Goal: Information Seeking & Learning: Learn about a topic

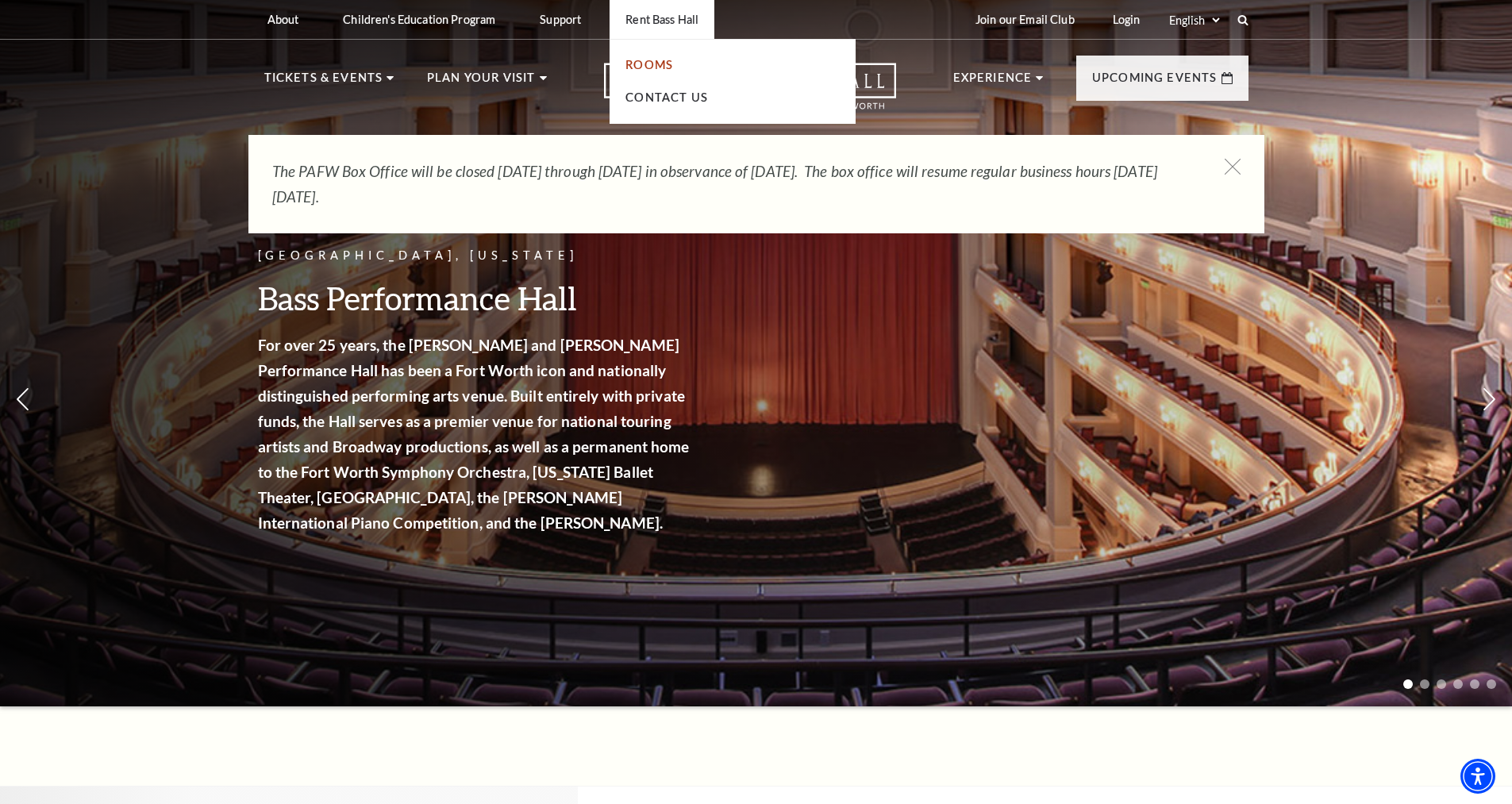
click at [629, 66] on link "Rooms" at bounding box center [649, 64] width 48 height 13
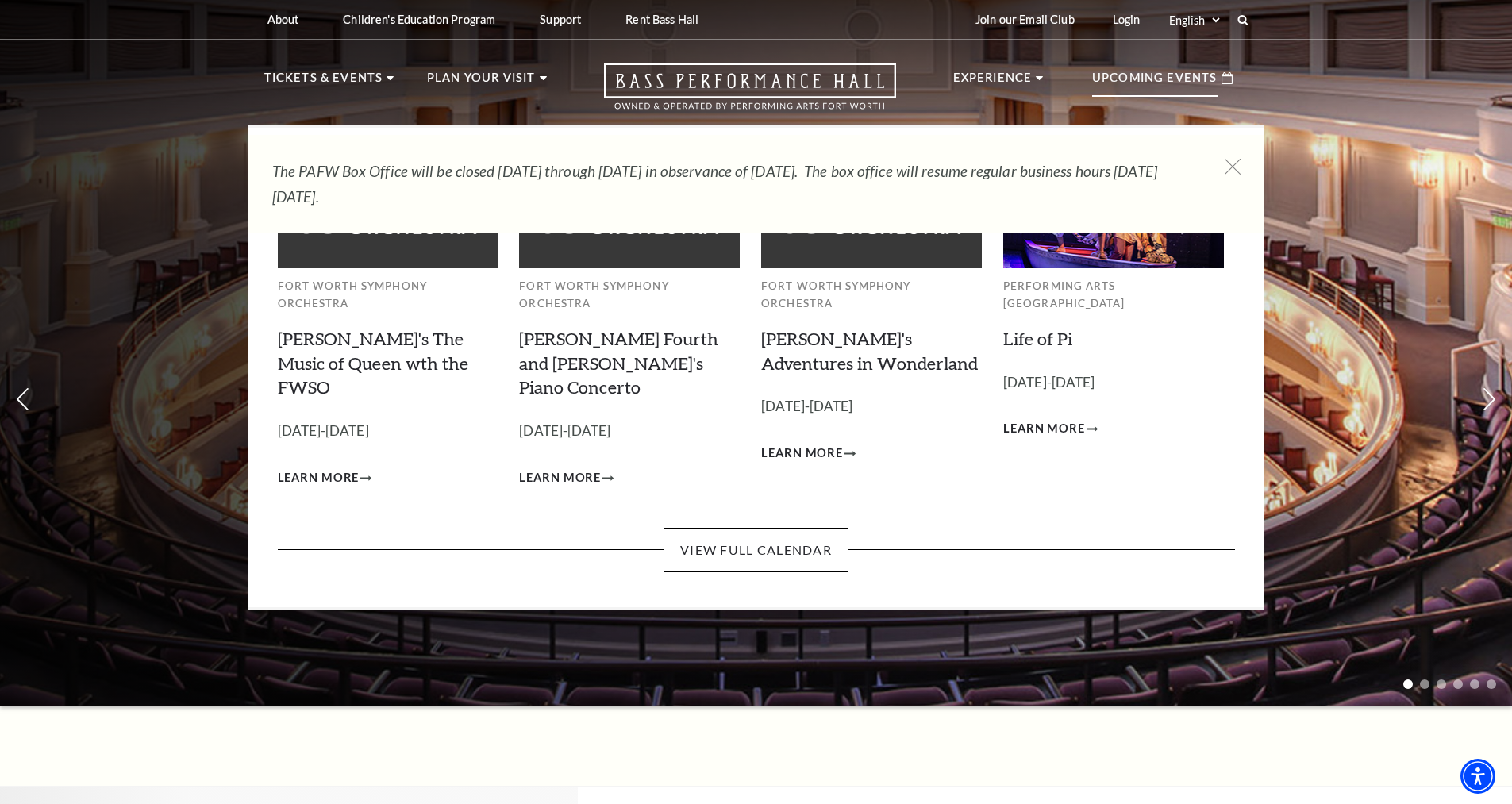
click at [1152, 72] on p "Upcoming Events" at bounding box center [1155, 82] width 125 height 28
click at [794, 527] on link "View Full Calendar" at bounding box center [756, 550] width 185 height 44
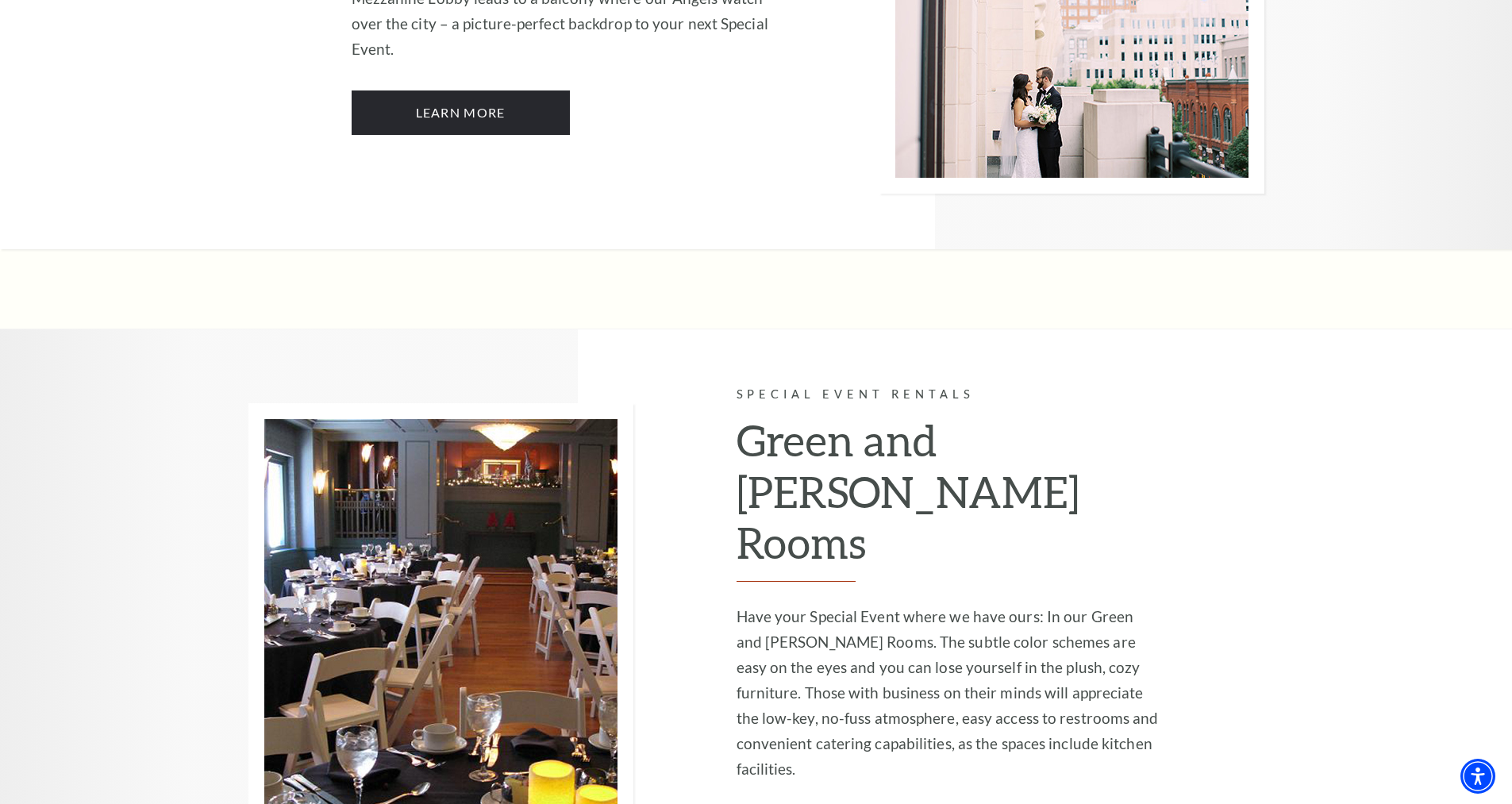
scroll to position [3888, 0]
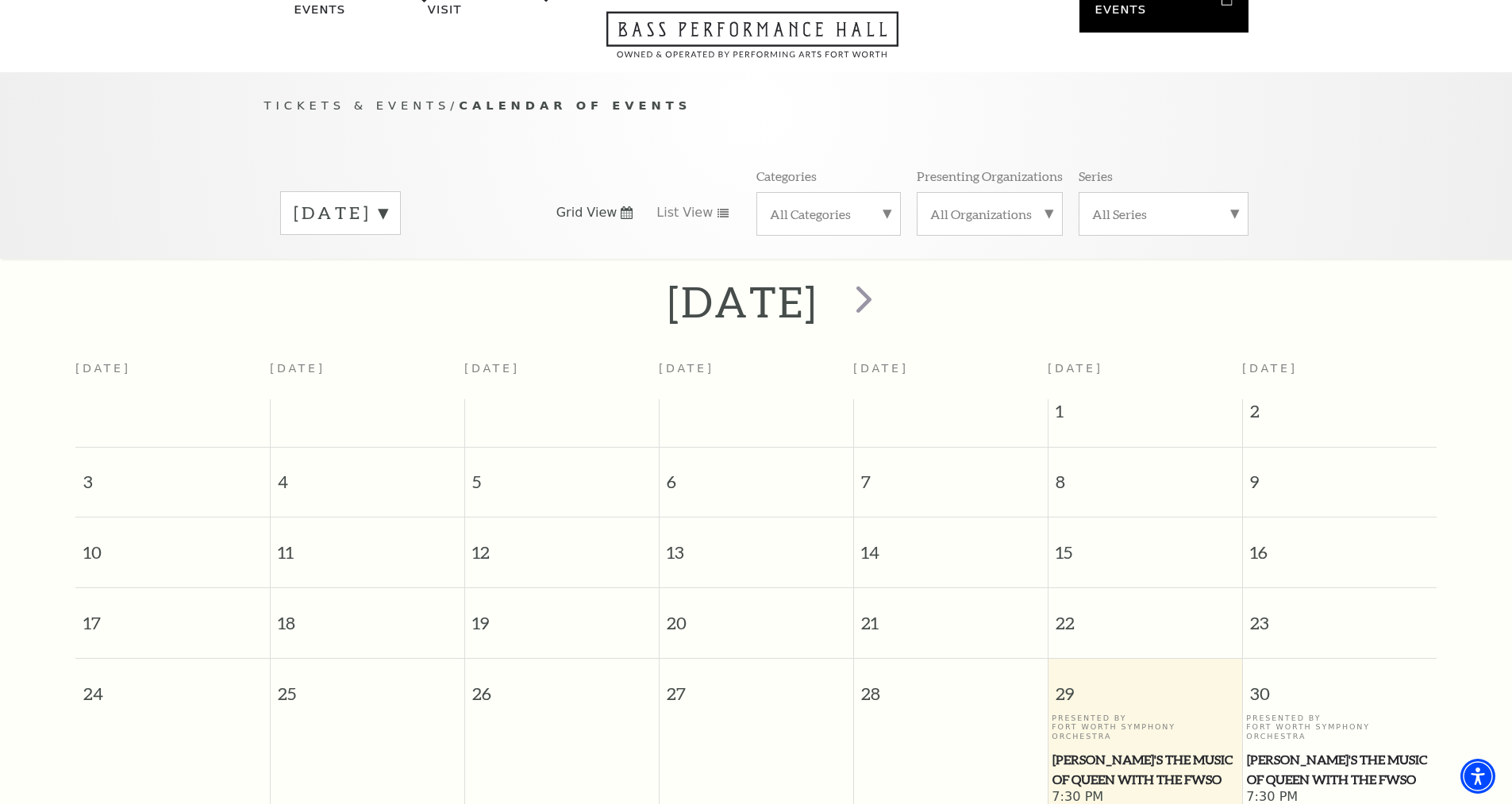
scroll to position [61, 0]
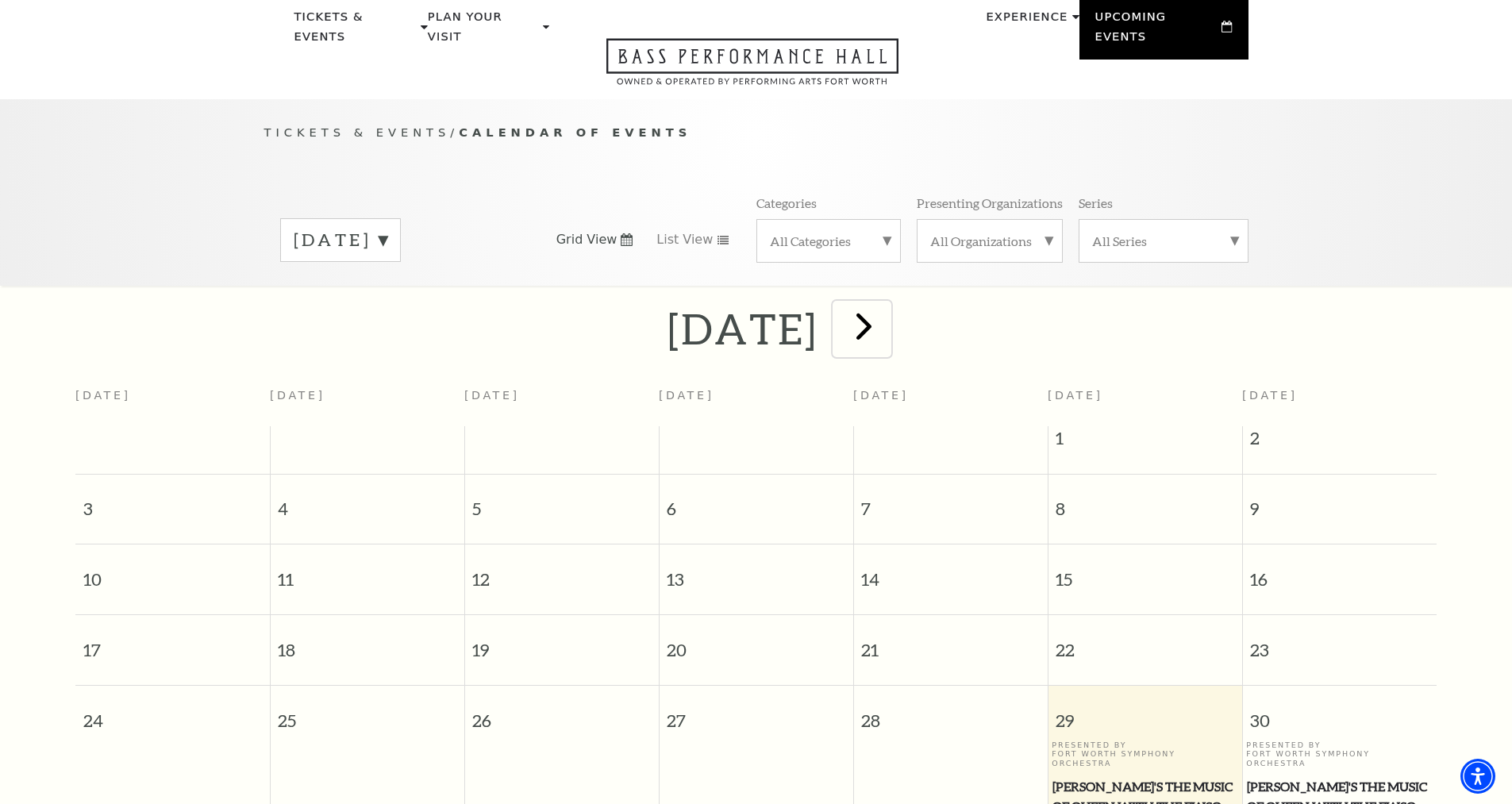
click at [887, 306] on span "next" at bounding box center [864, 325] width 45 height 45
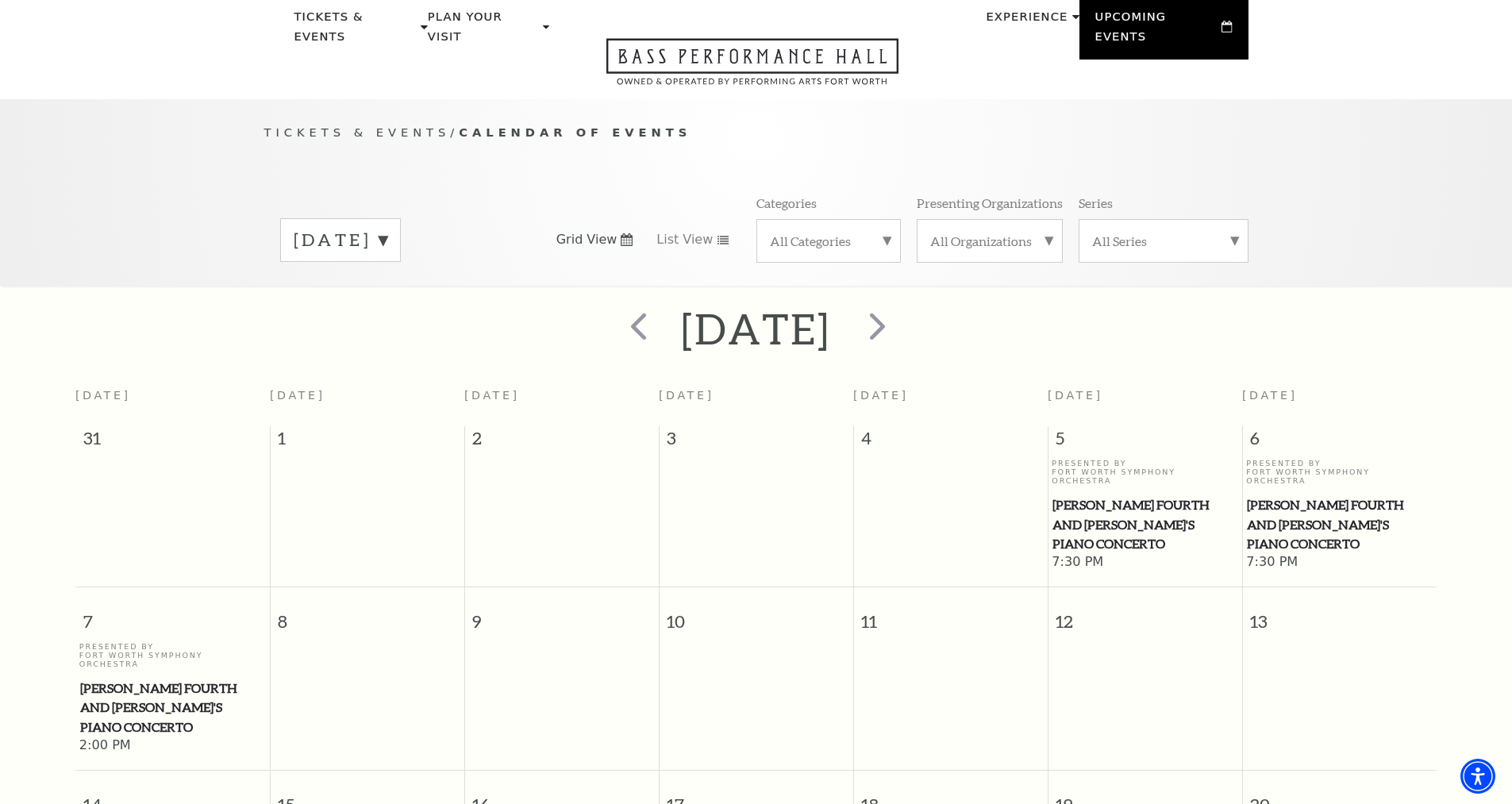
scroll to position [0, 0]
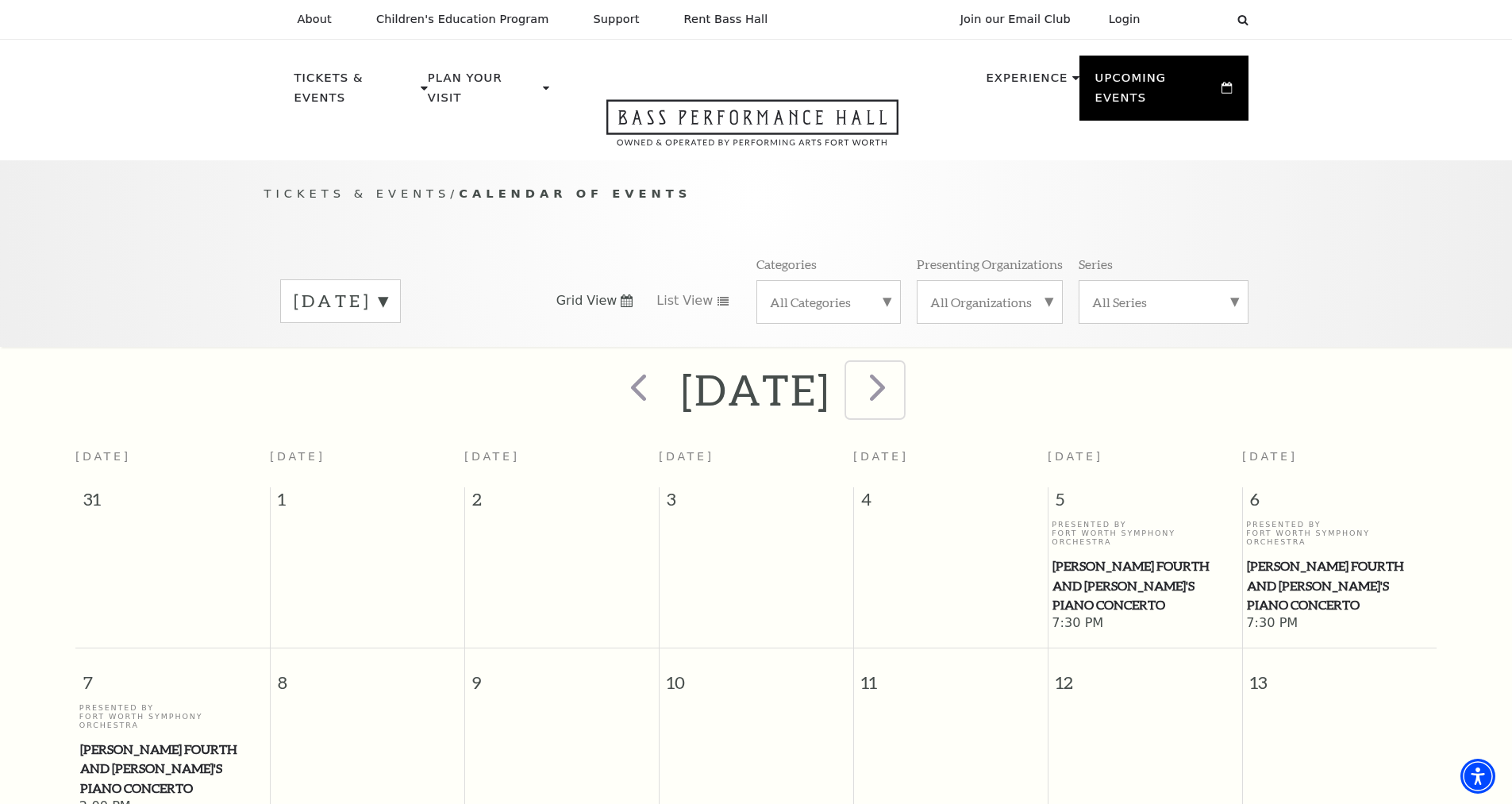
click at [900, 366] on span "next" at bounding box center [877, 386] width 45 height 45
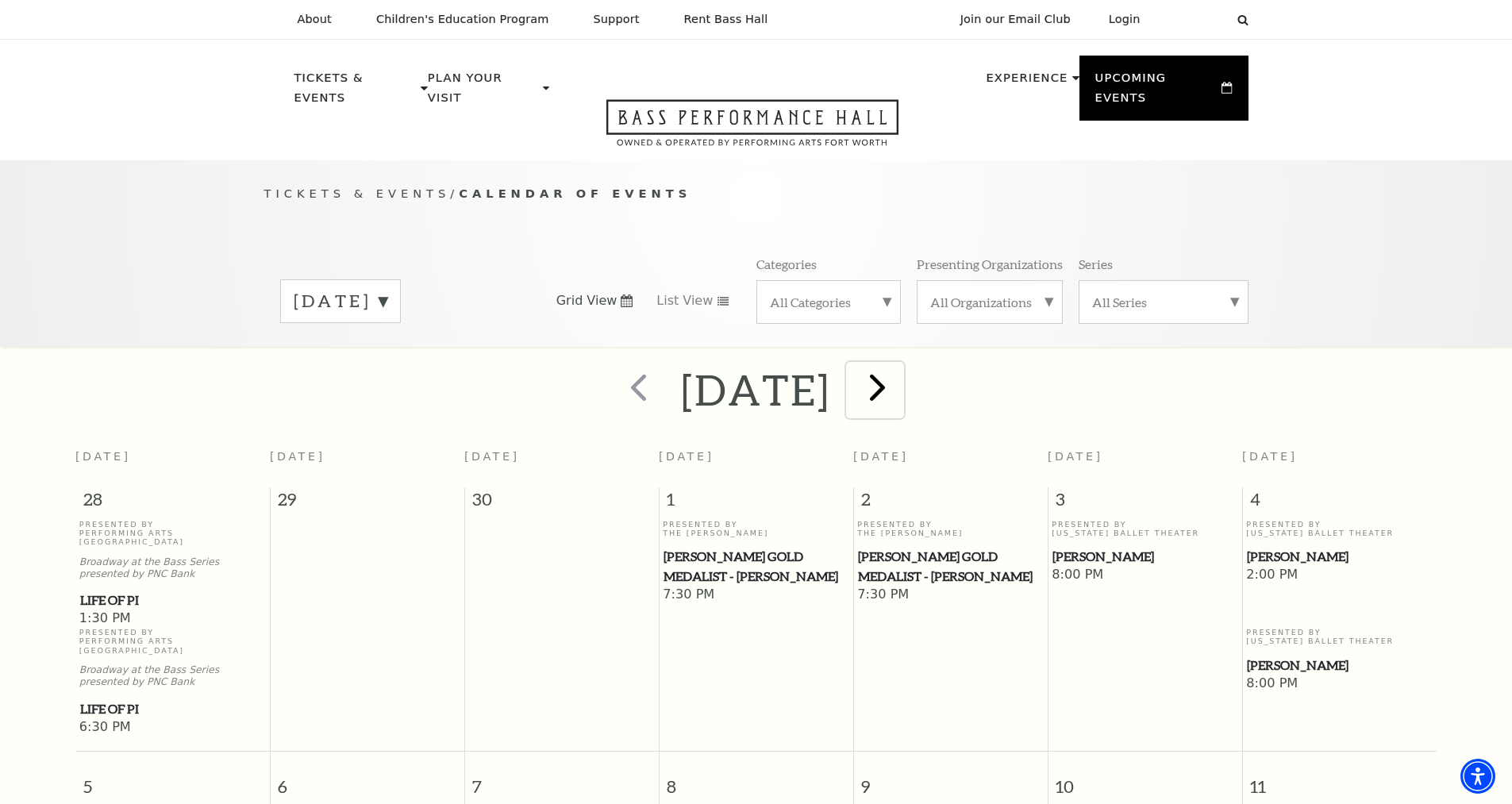
click at [900, 368] on span "next" at bounding box center [877, 386] width 45 height 45
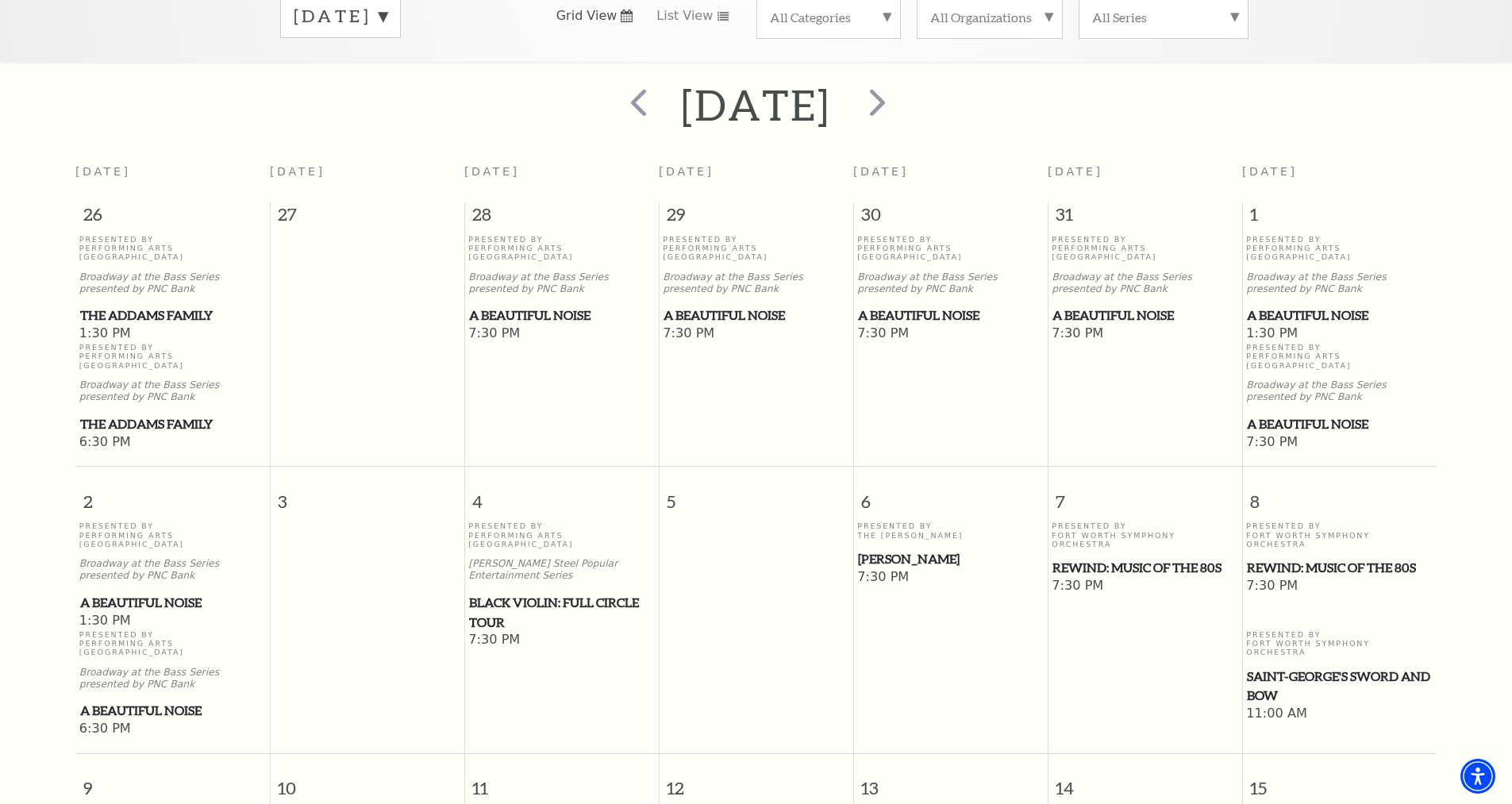
scroll to position [140, 0]
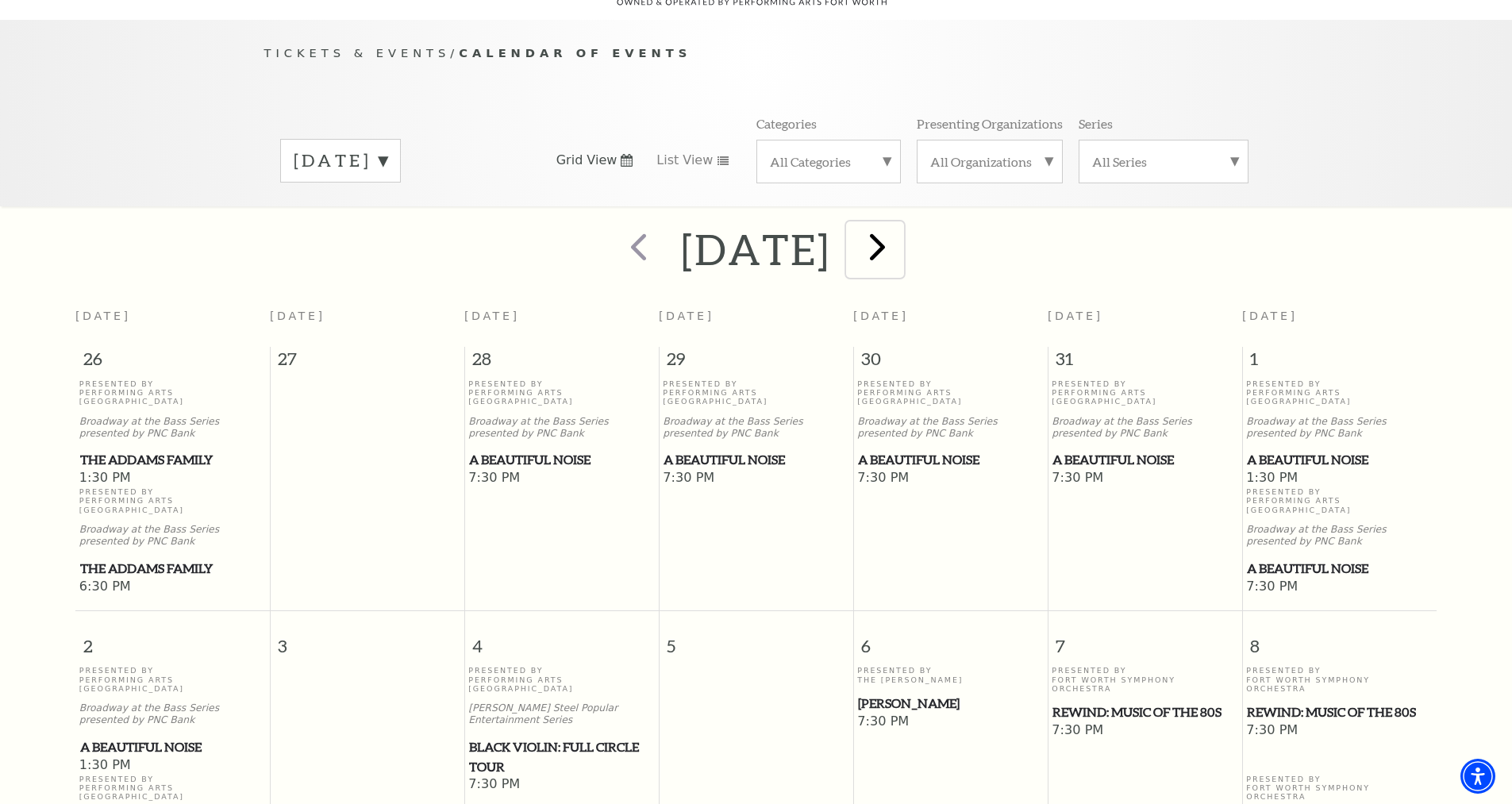
click at [900, 228] on span "next" at bounding box center [877, 246] width 45 height 45
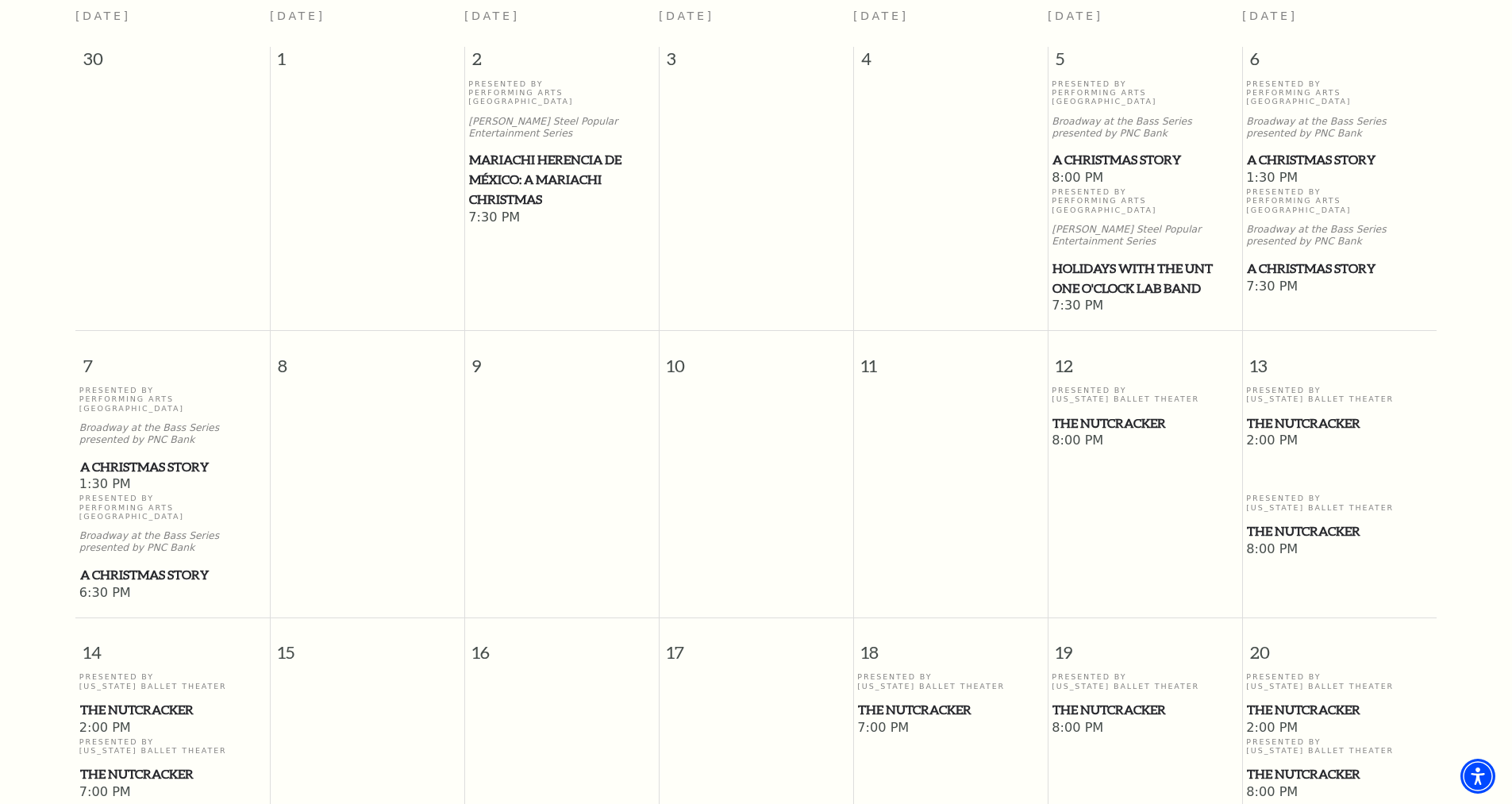
scroll to position [0, 0]
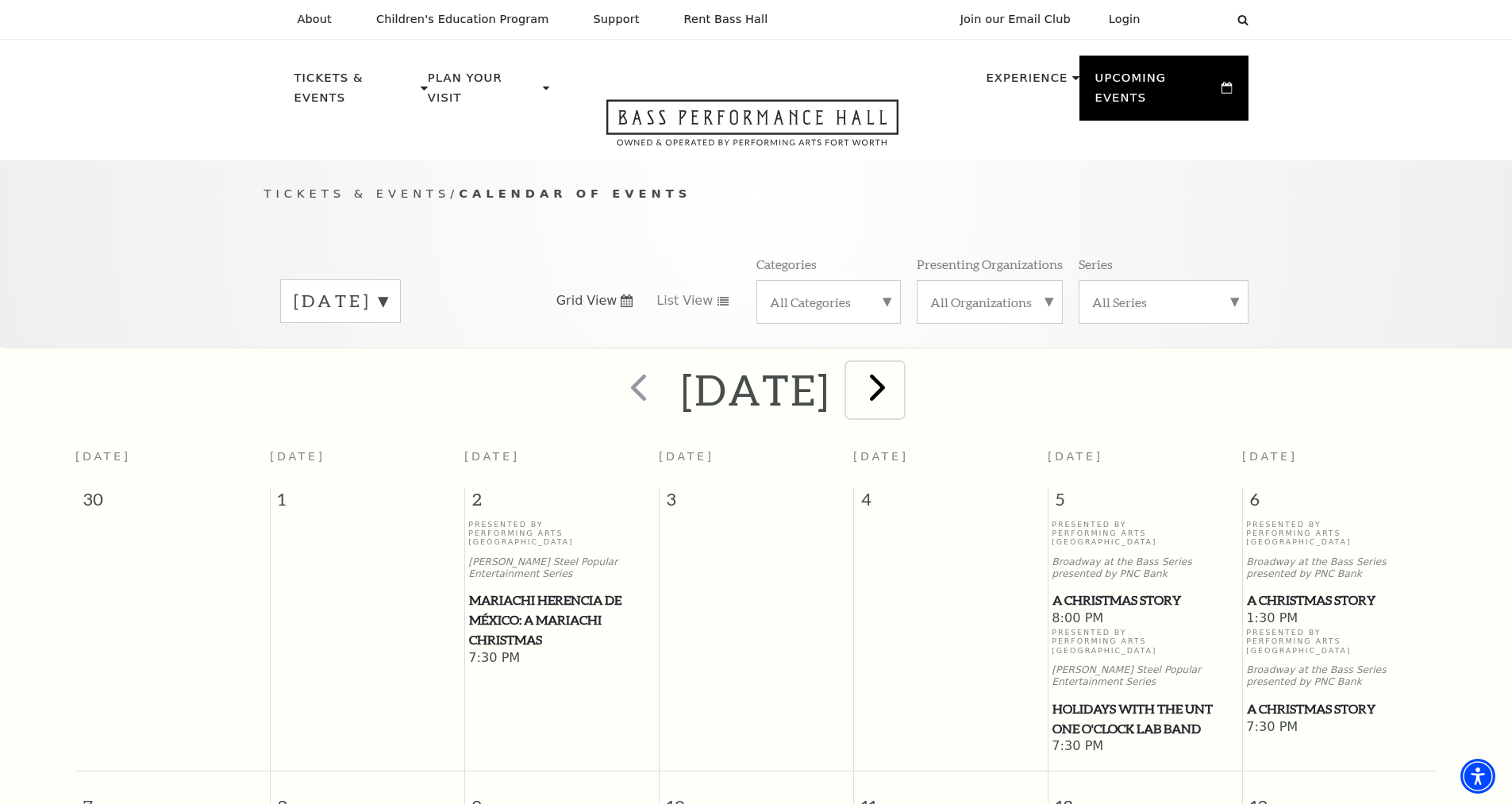
click at [900, 380] on span "next" at bounding box center [877, 386] width 45 height 45
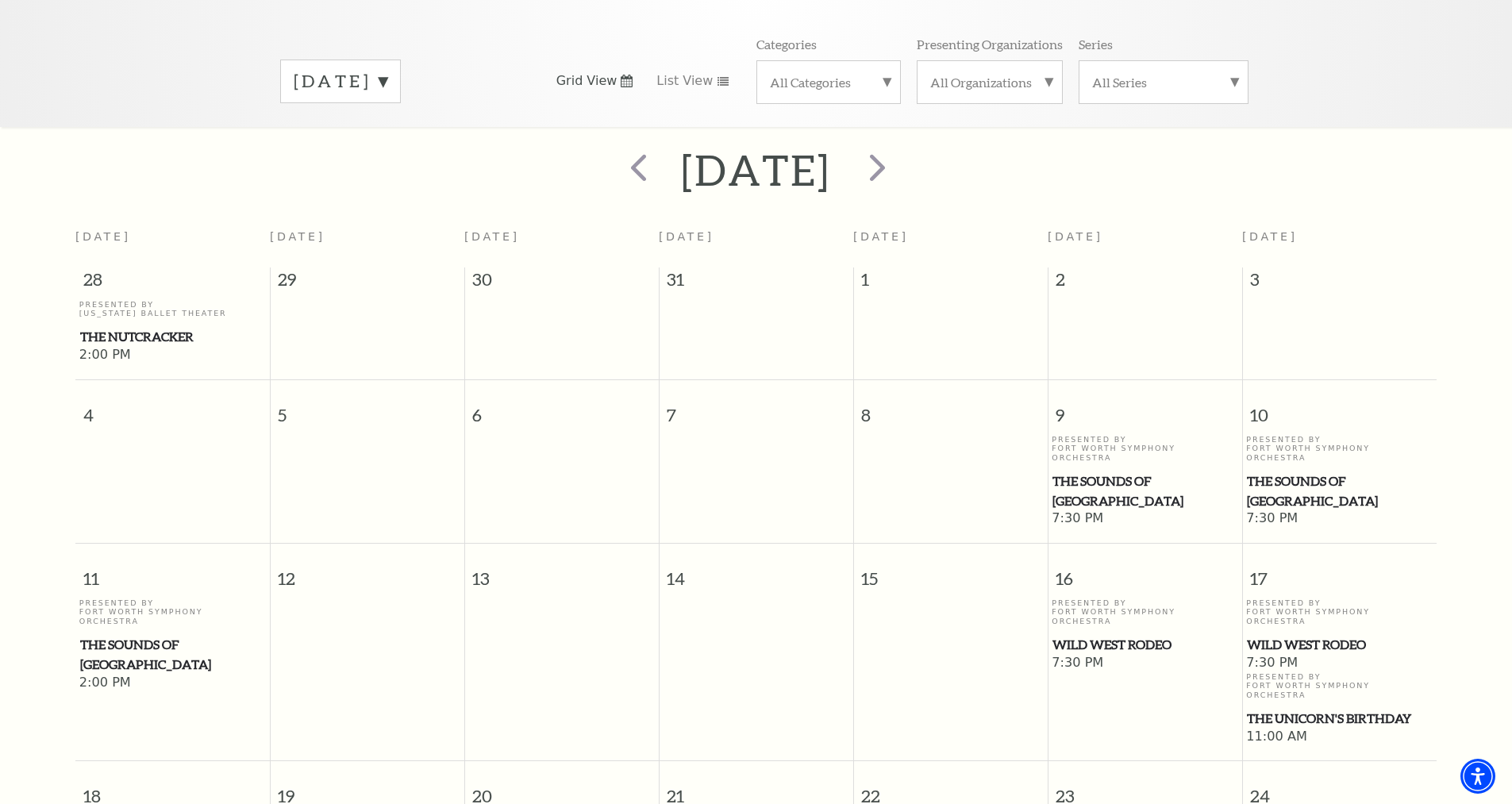
scroll to position [140, 0]
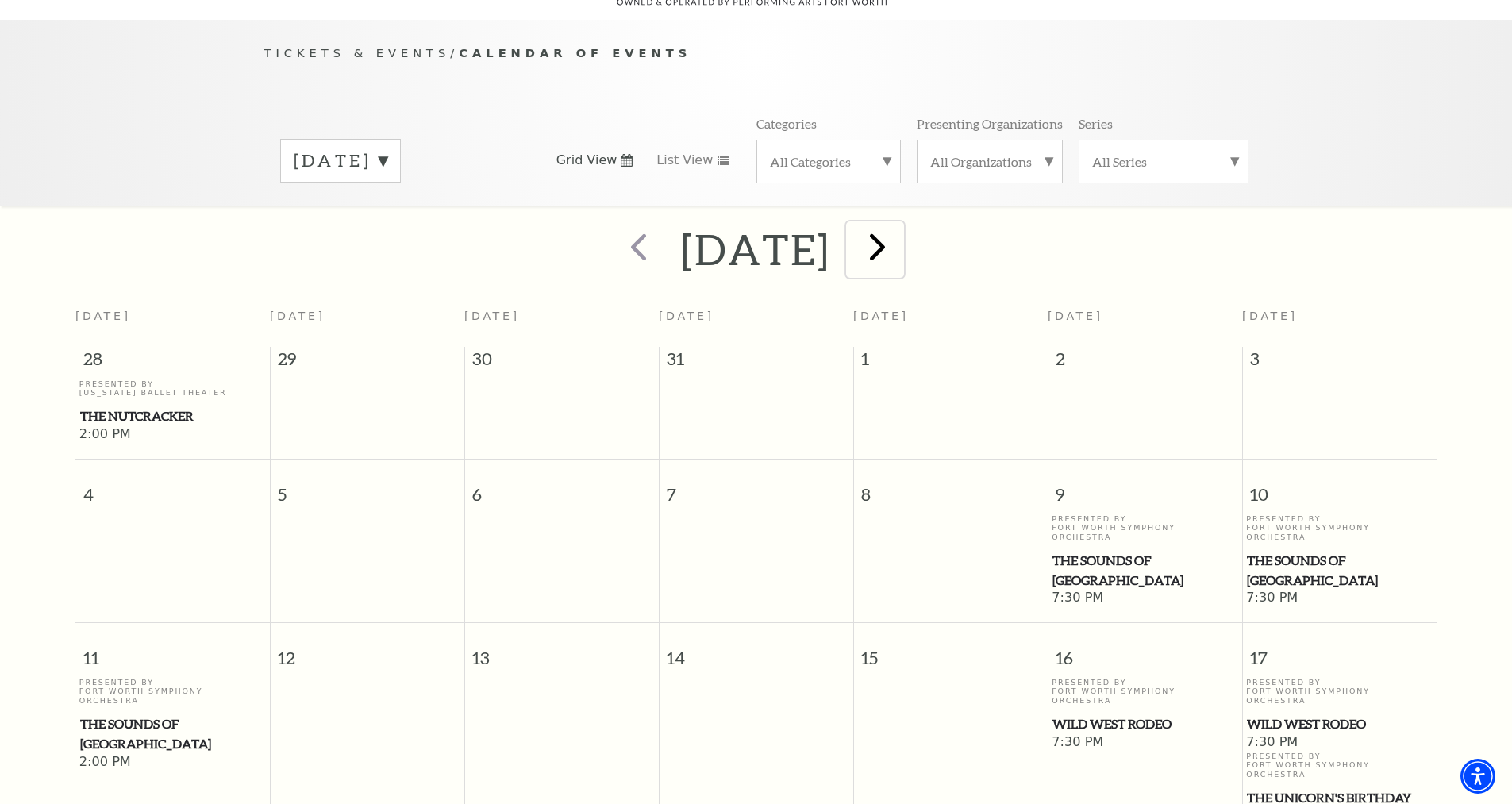
click at [900, 245] on span "next" at bounding box center [877, 246] width 45 height 45
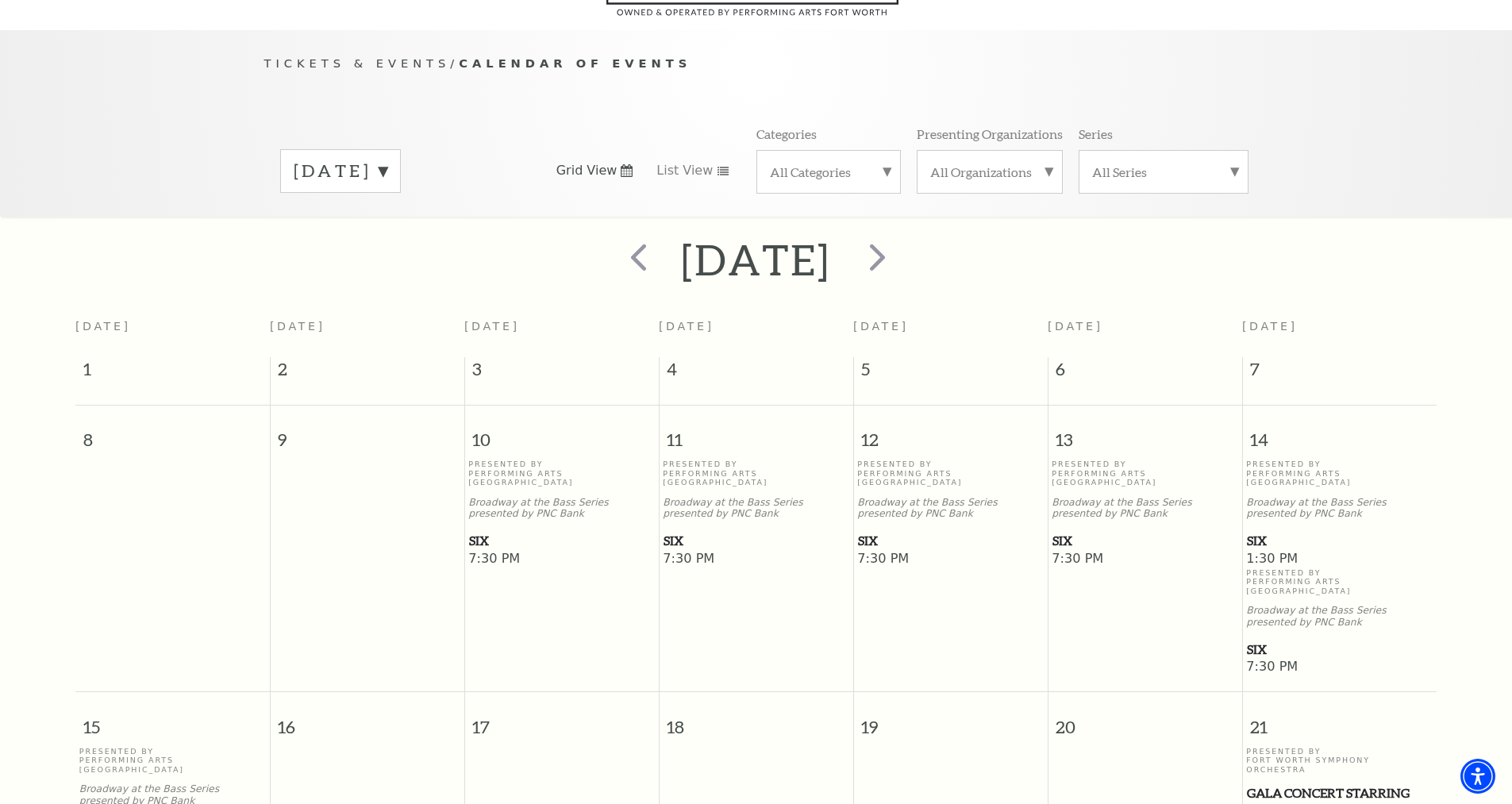
scroll to position [61, 0]
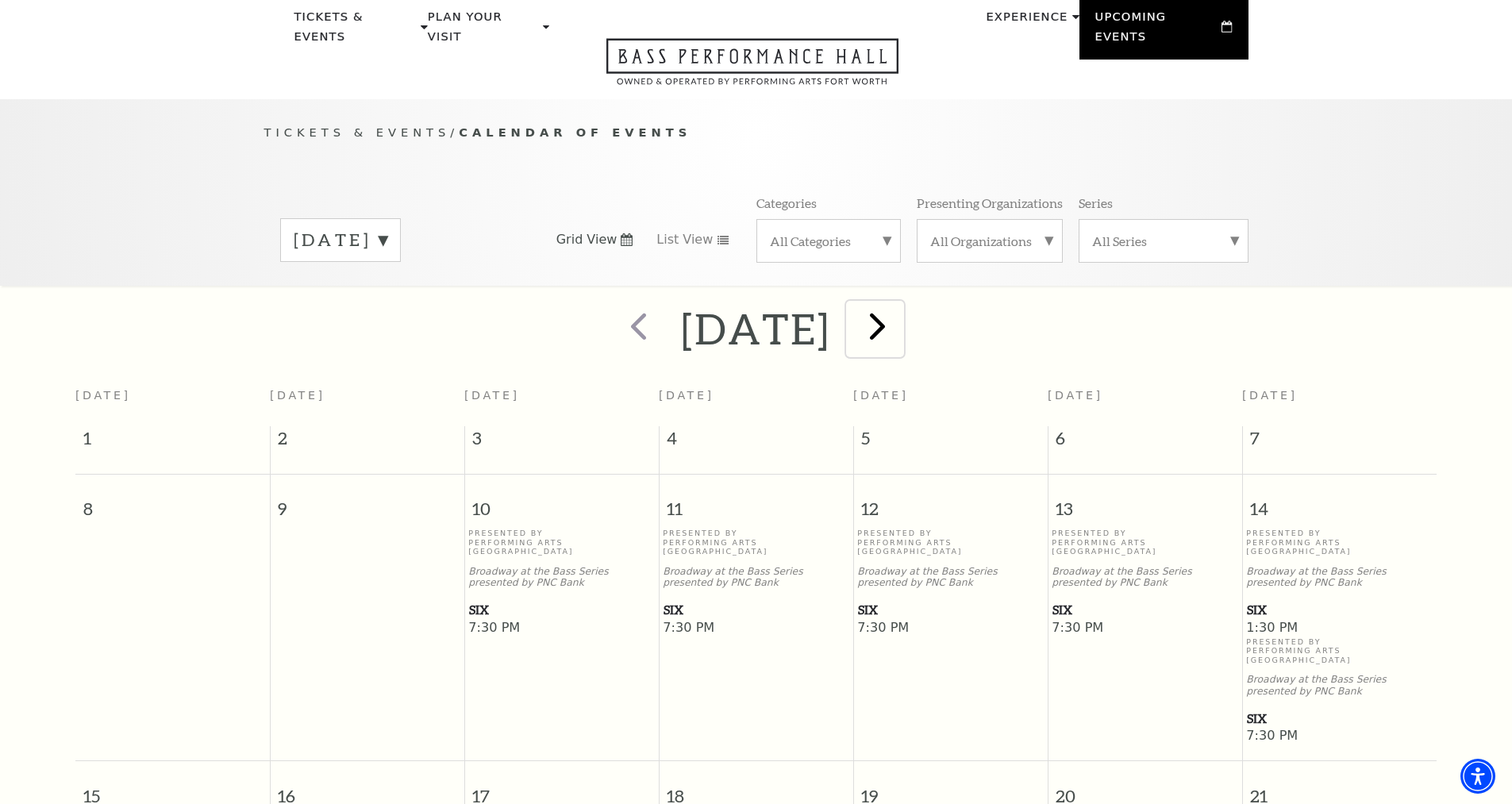
click at [900, 306] on span "next" at bounding box center [877, 325] width 45 height 45
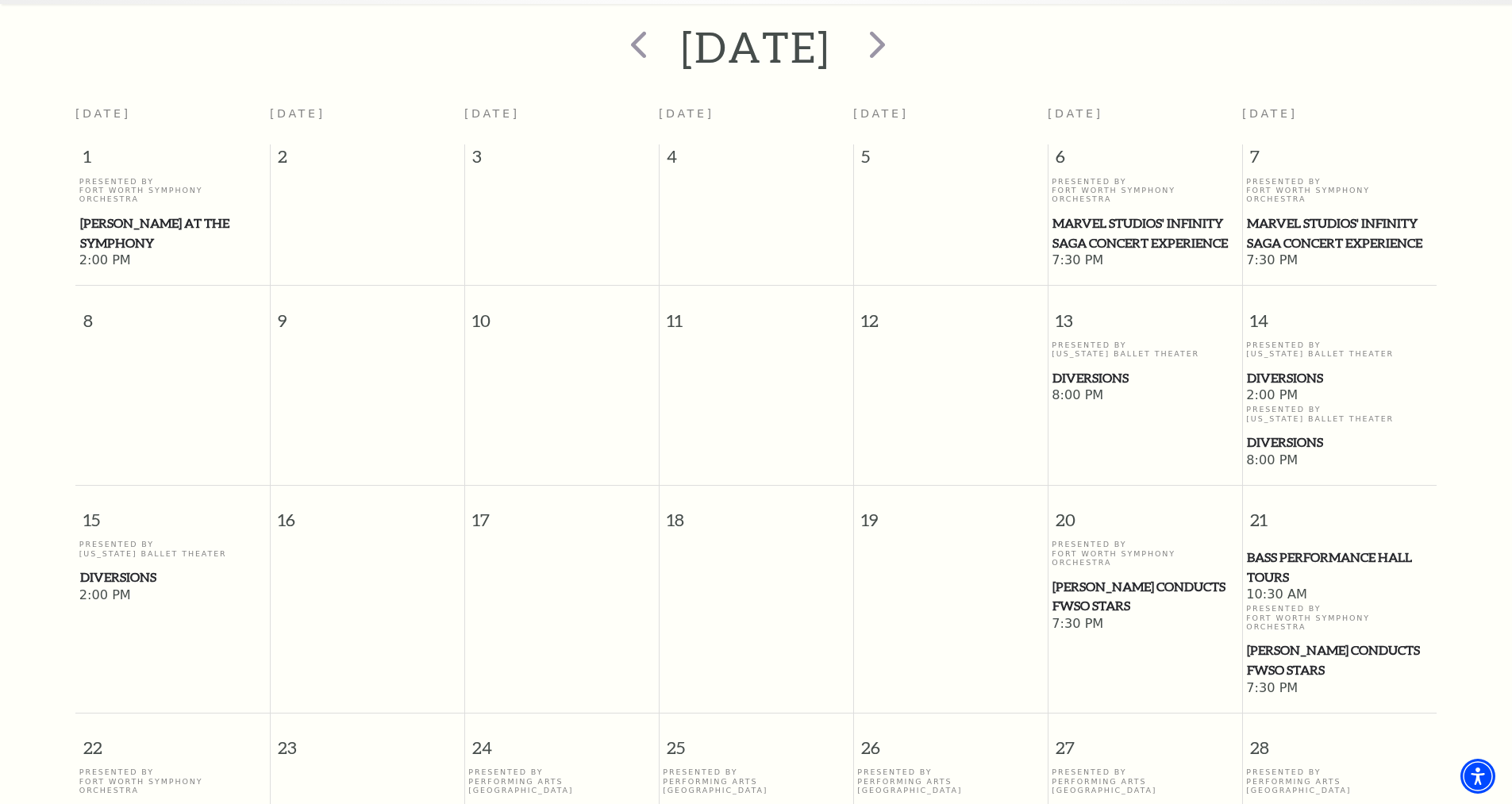
scroll to position [140, 0]
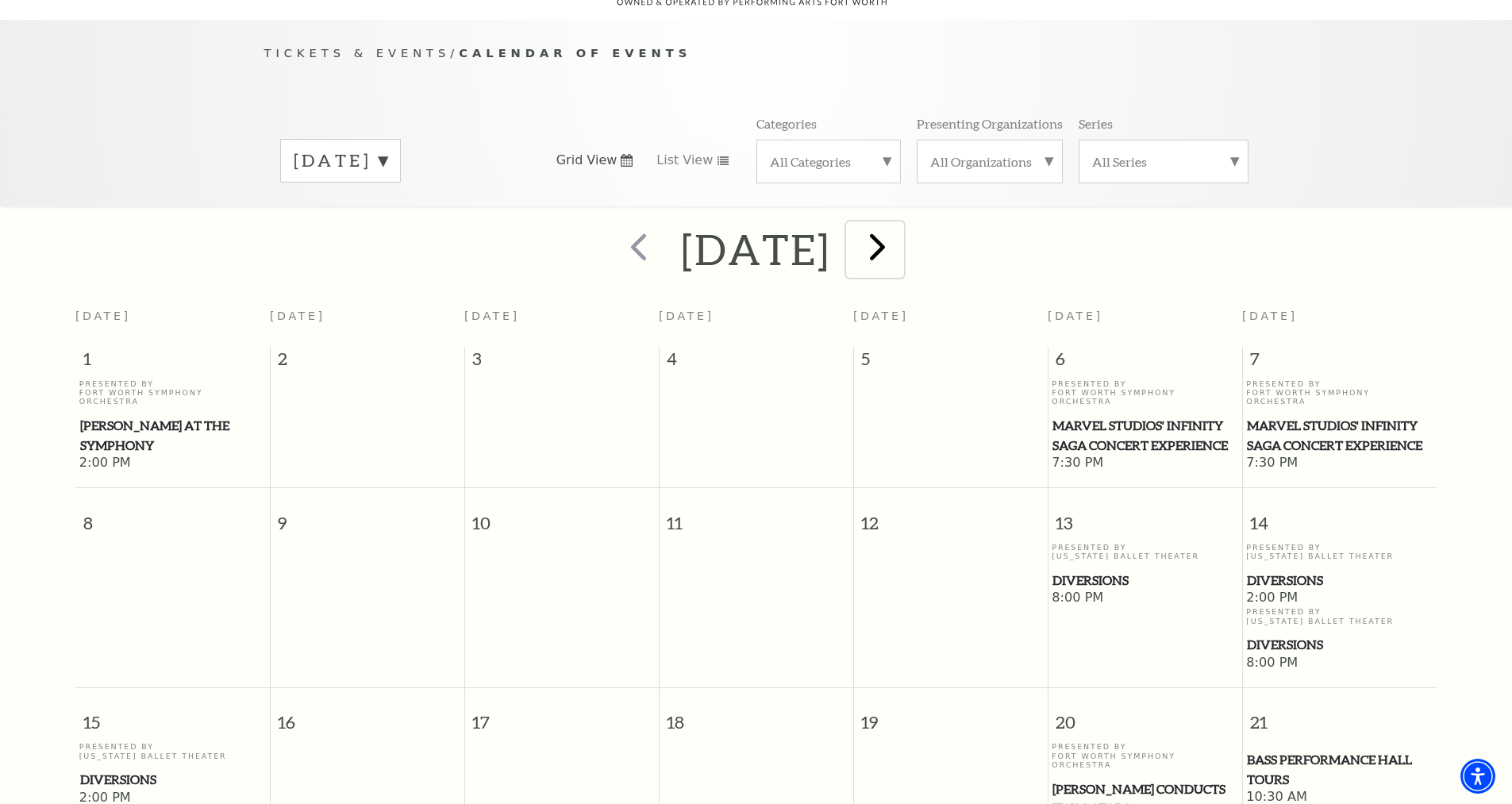
click at [900, 233] on span "next" at bounding box center [877, 246] width 45 height 45
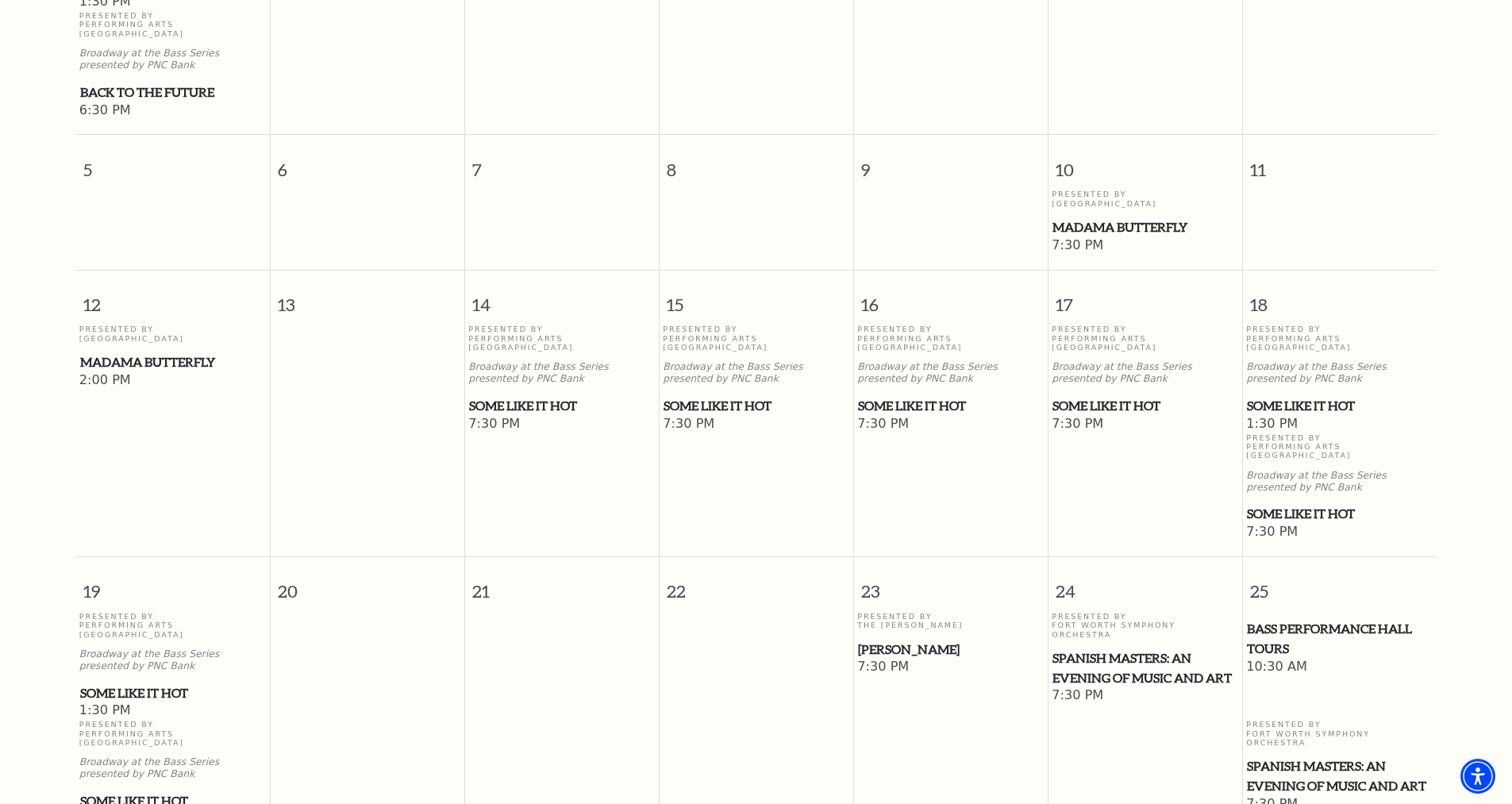
scroll to position [220, 0]
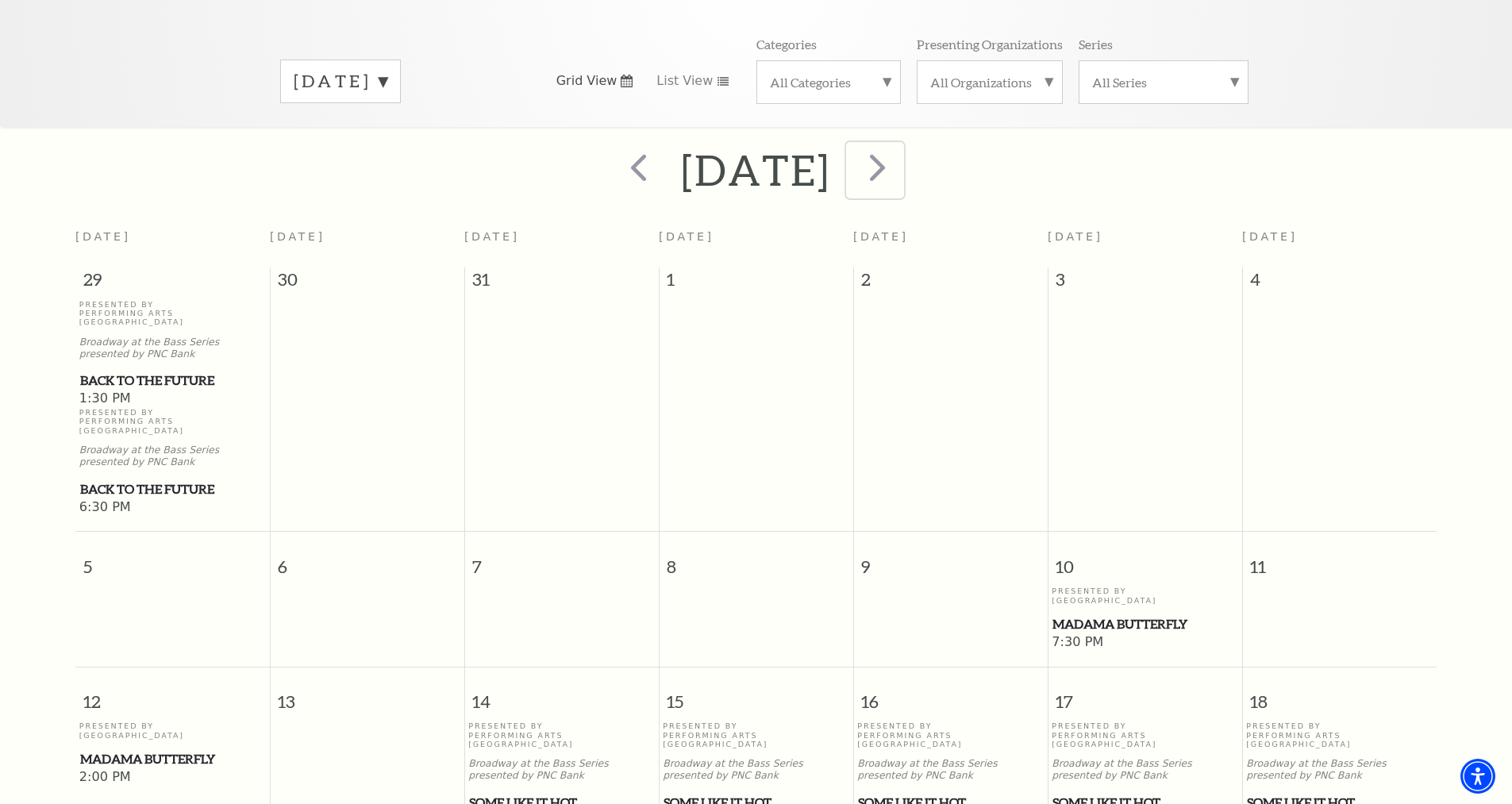
click at [900, 163] on span "next" at bounding box center [877, 167] width 45 height 45
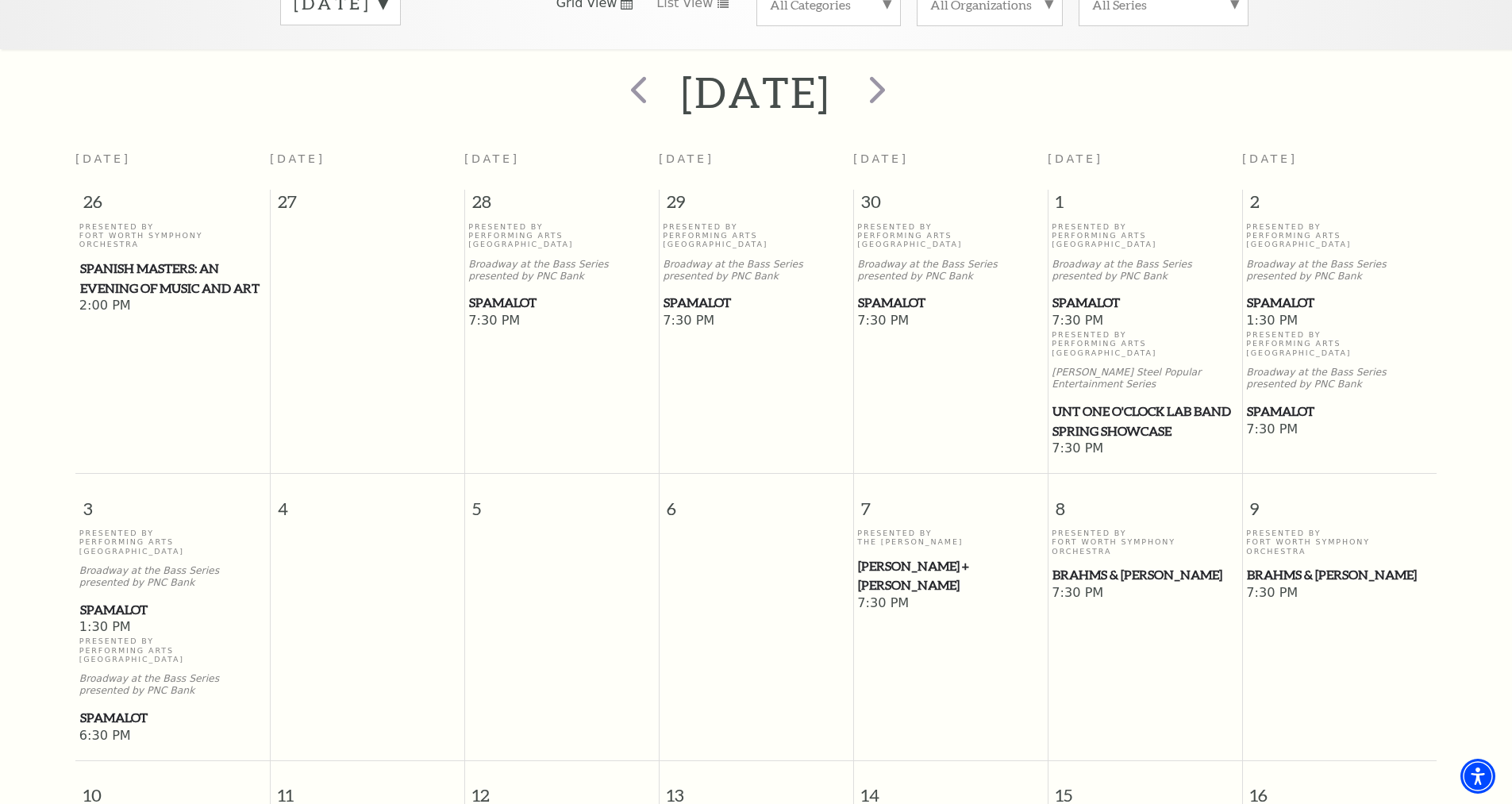
scroll to position [61, 0]
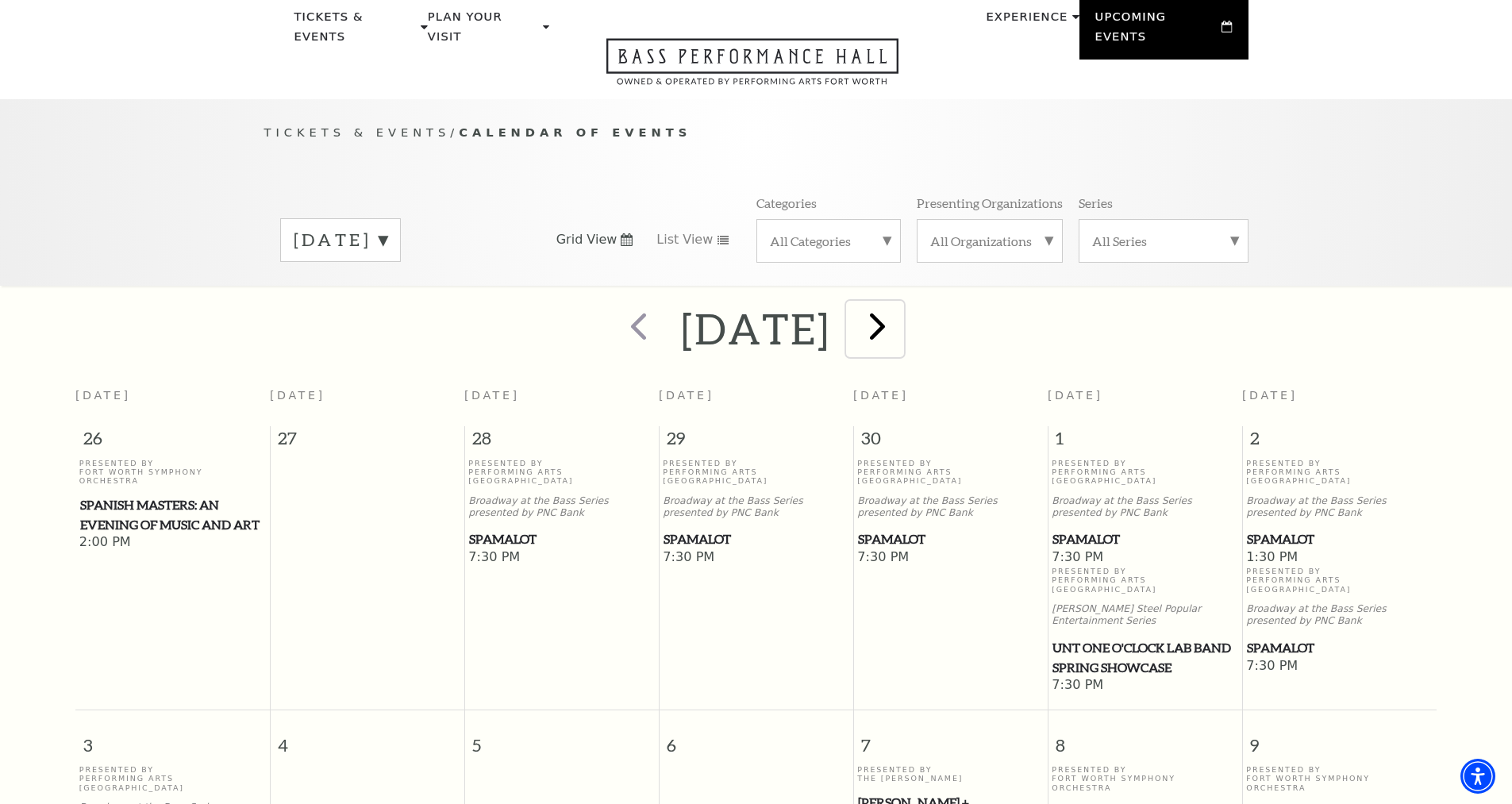
click at [900, 329] on span "next" at bounding box center [877, 325] width 45 height 45
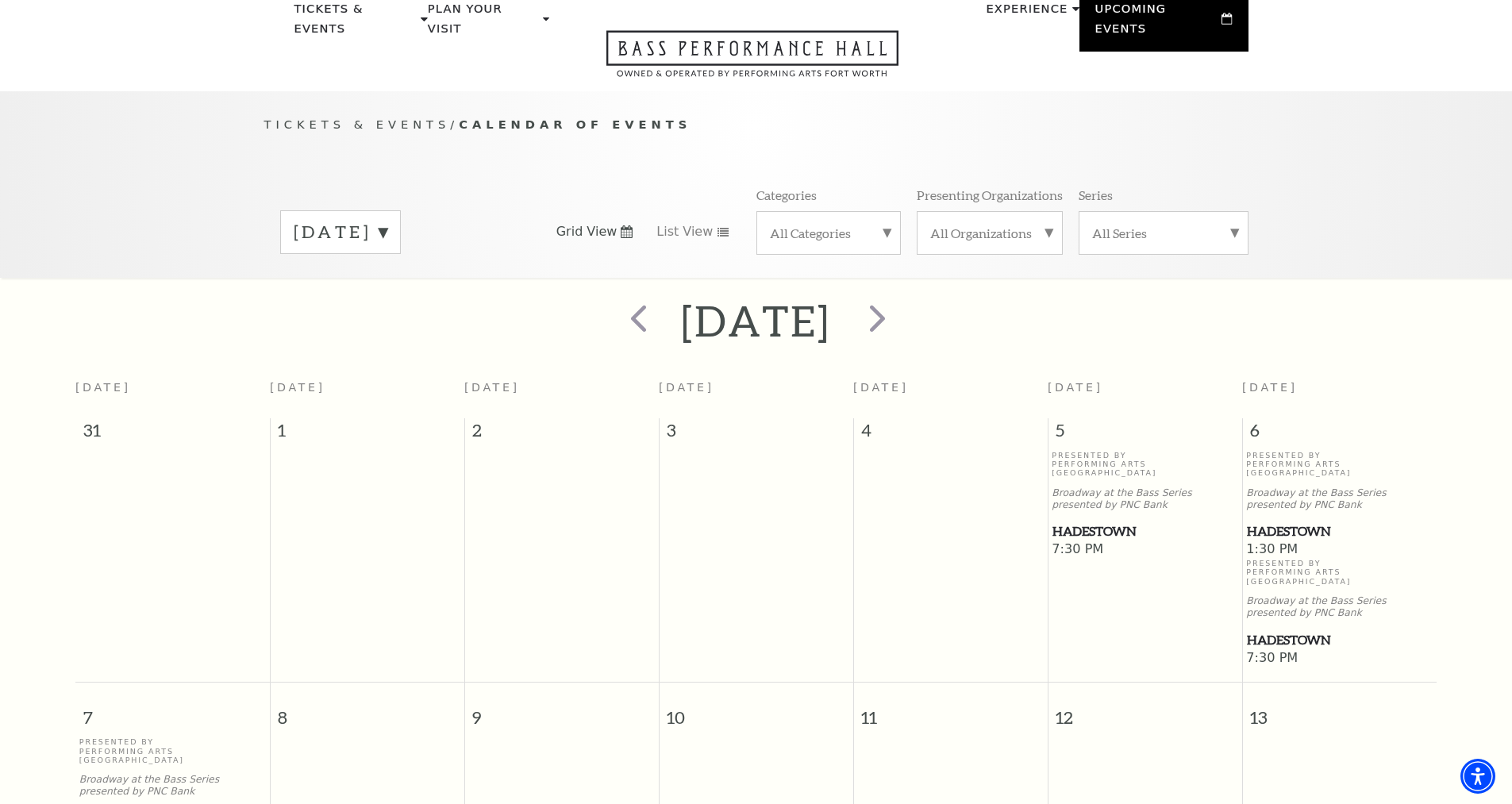
scroll to position [0, 0]
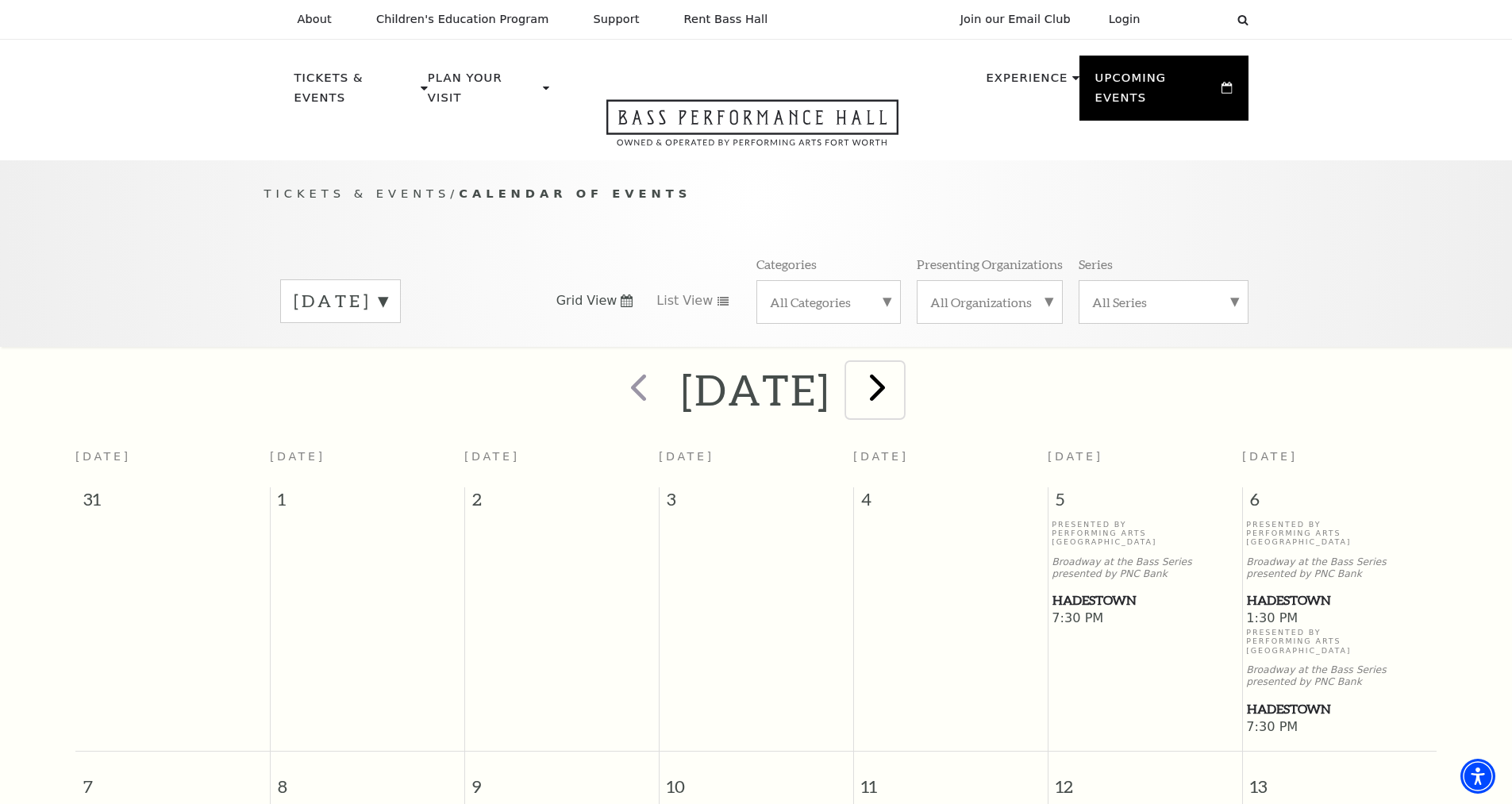
click at [897, 374] on span "next" at bounding box center [877, 386] width 45 height 45
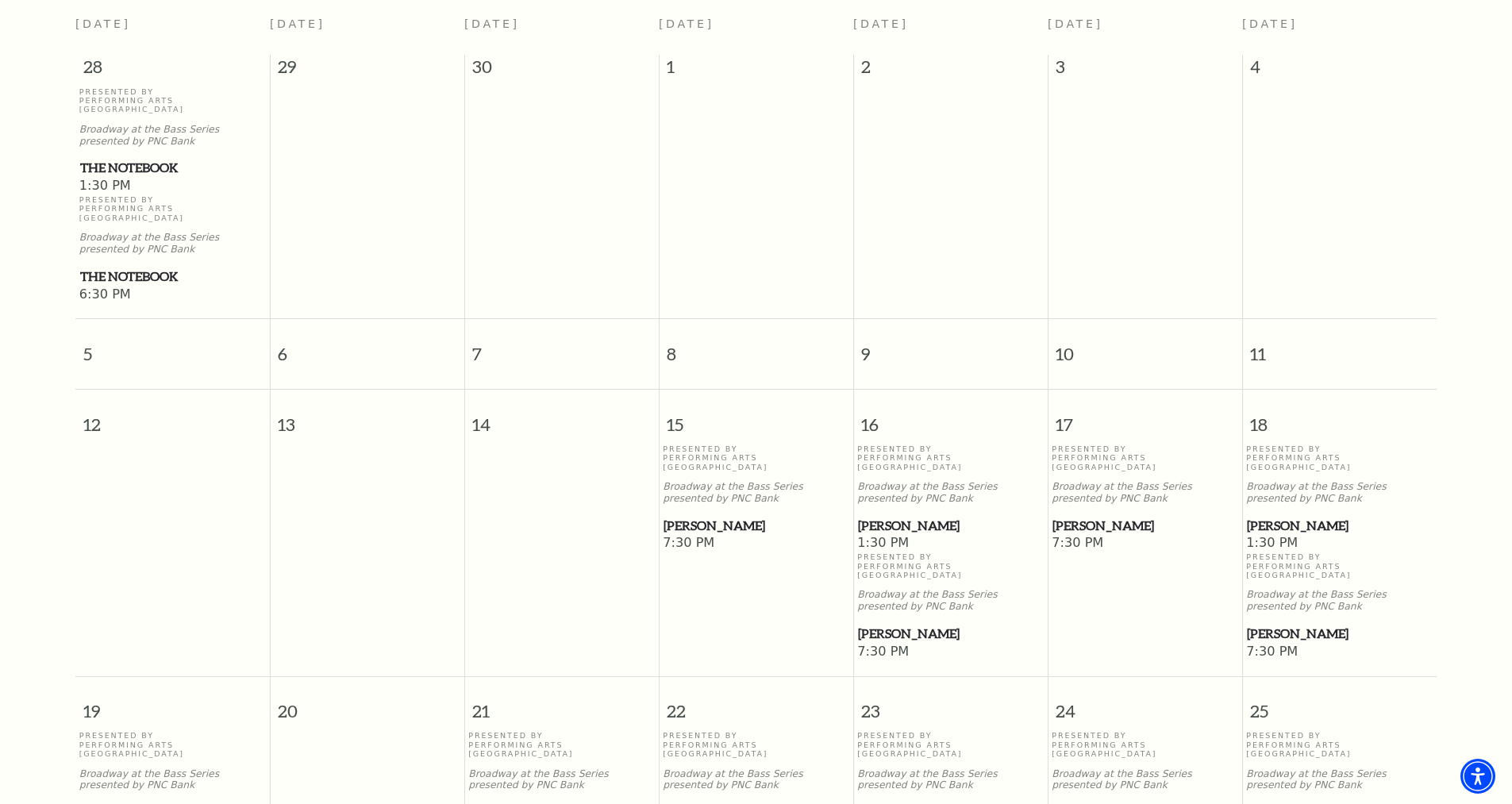
scroll to position [457, 0]
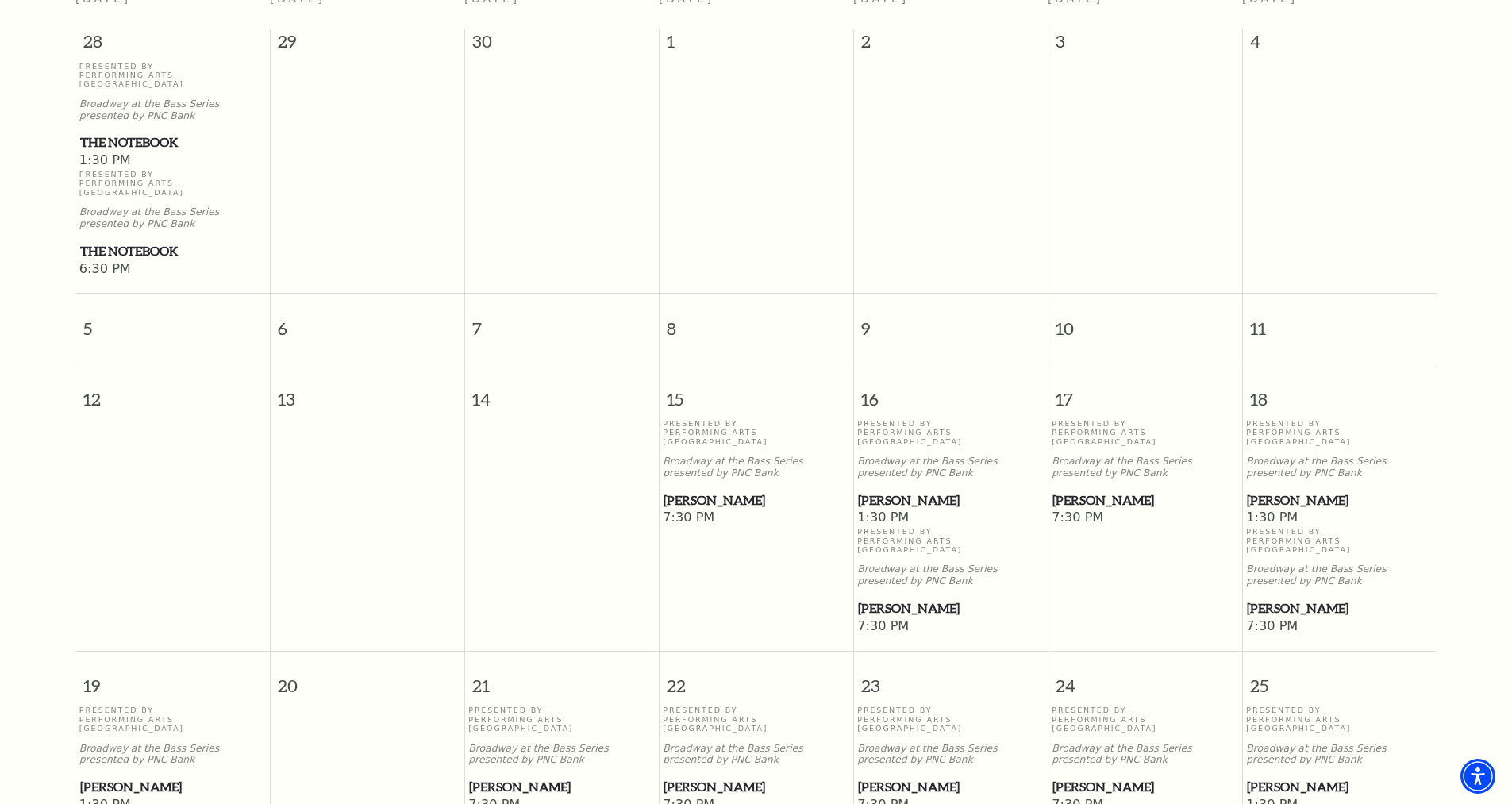
click at [1290, 598] on span "[PERSON_NAME]" at bounding box center [1339, 608] width 185 height 20
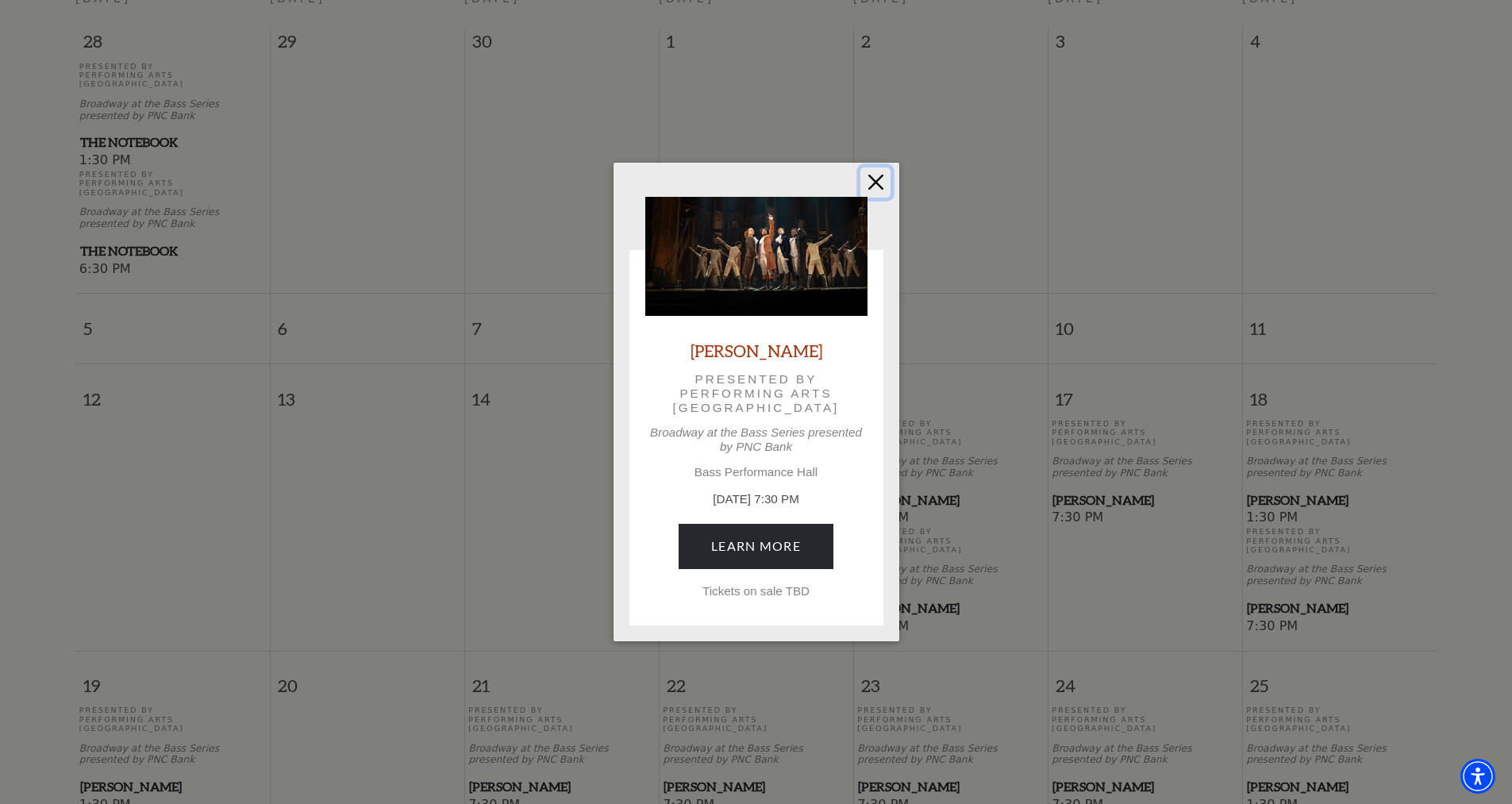
click at [872, 184] on button "Close" at bounding box center [875, 183] width 30 height 30
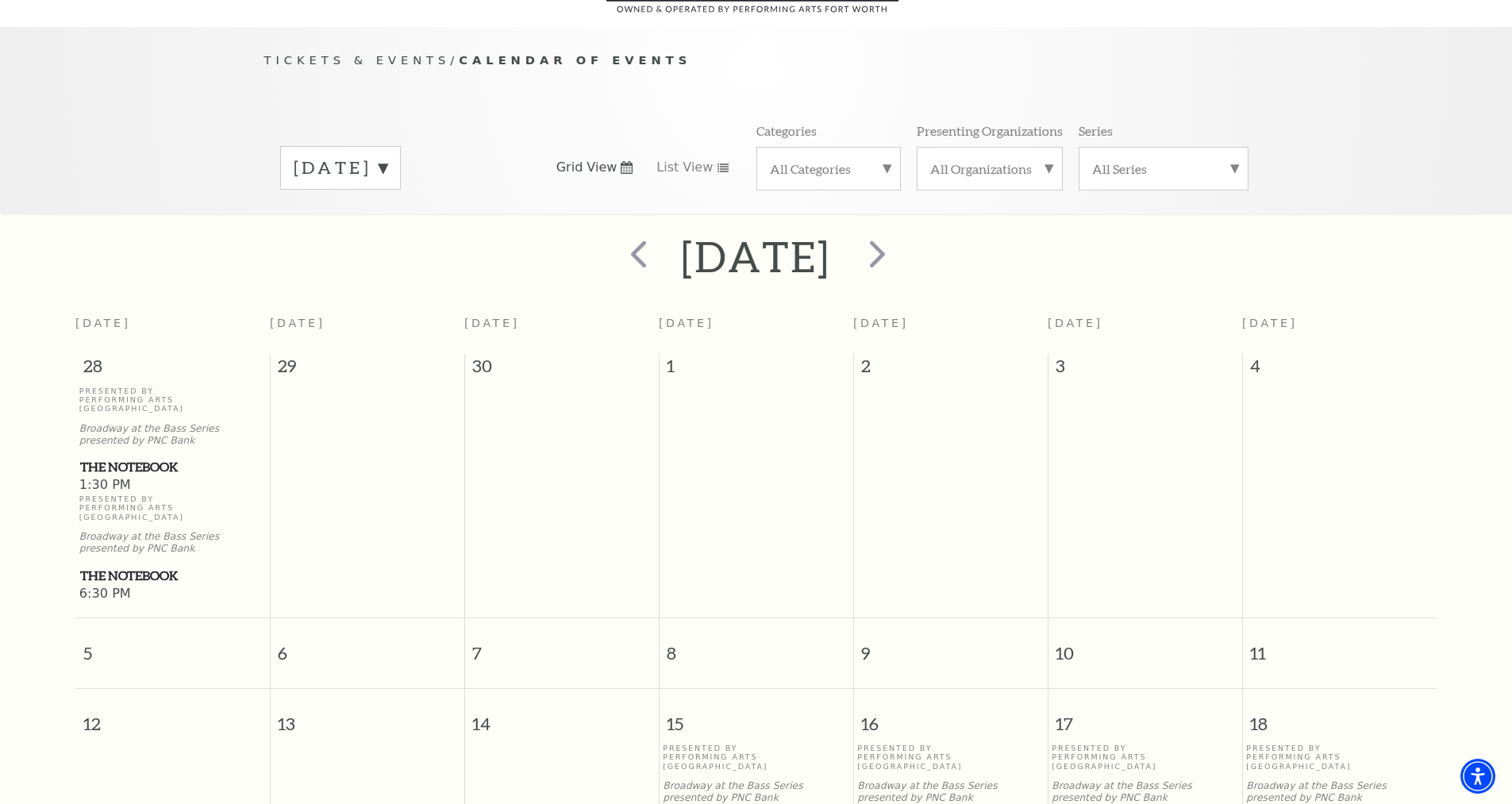
scroll to position [0, 0]
